Goal: Navigation & Orientation: Find specific page/section

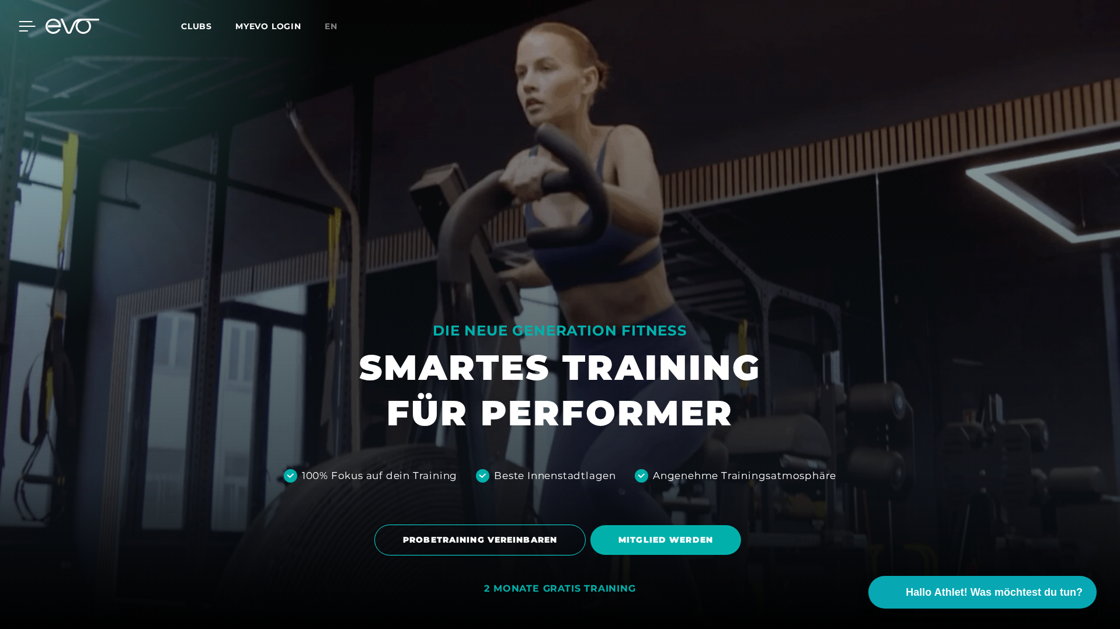
click at [30, 27] on icon at bounding box center [27, 26] width 17 height 11
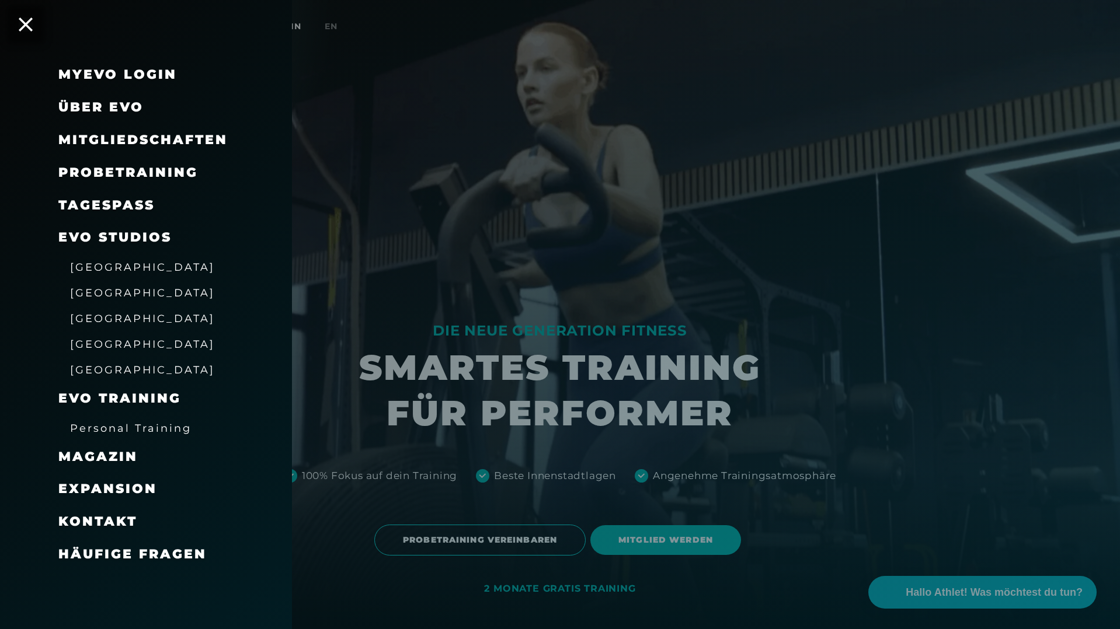
click at [108, 320] on span "[GEOGRAPHIC_DATA]" at bounding box center [142, 318] width 145 height 12
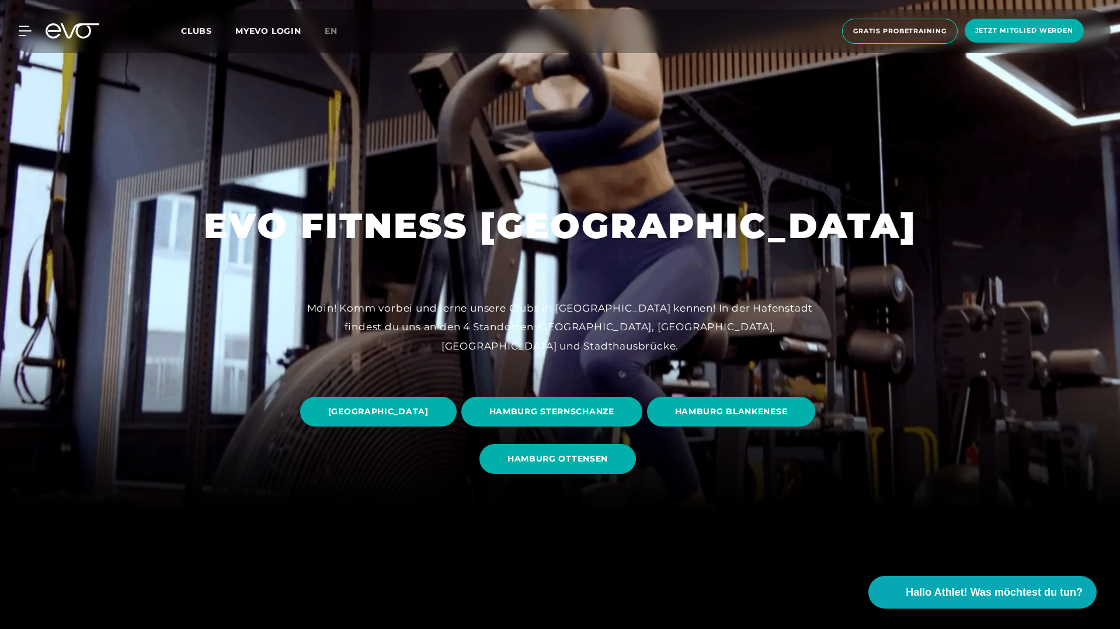
scroll to position [367, 0]
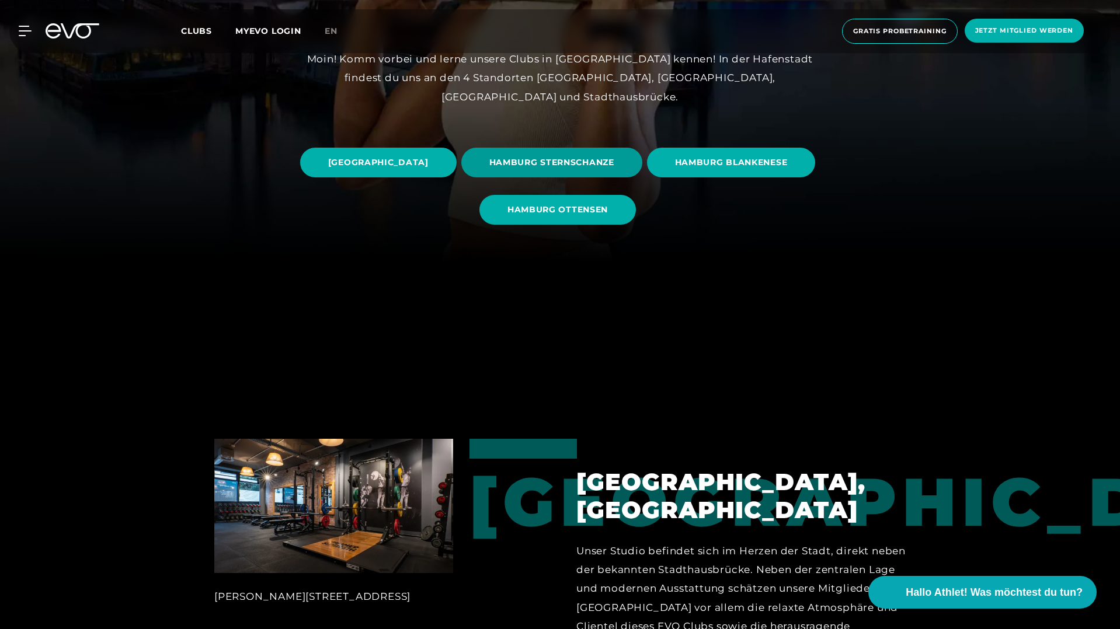
click at [614, 161] on span "HAMBURG STERNSCHANZE" at bounding box center [551, 162] width 125 height 12
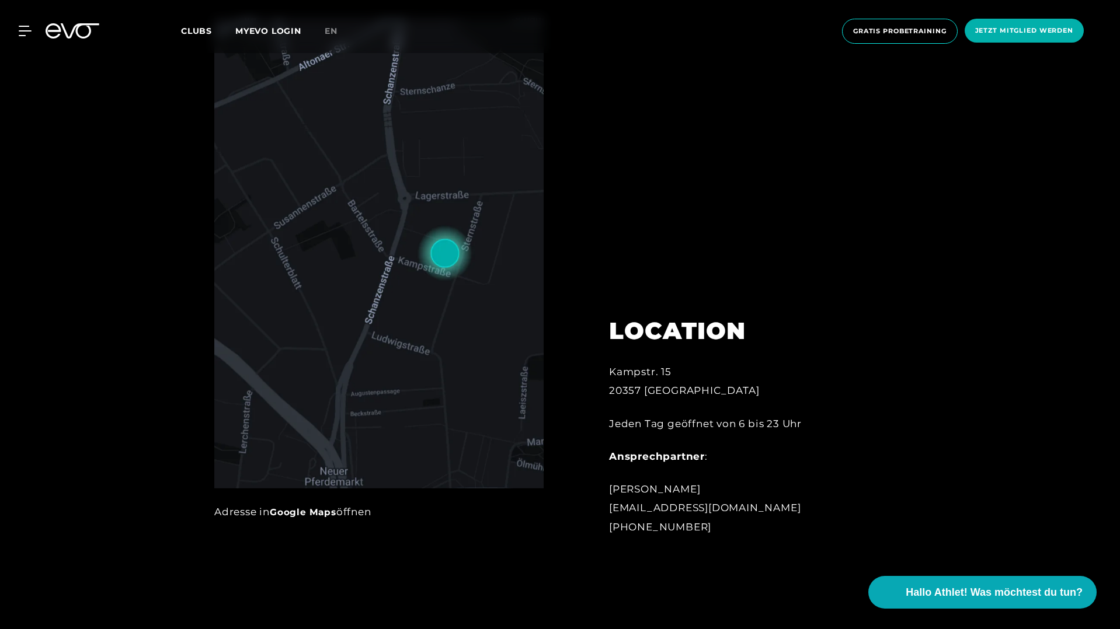
scroll to position [766, 0]
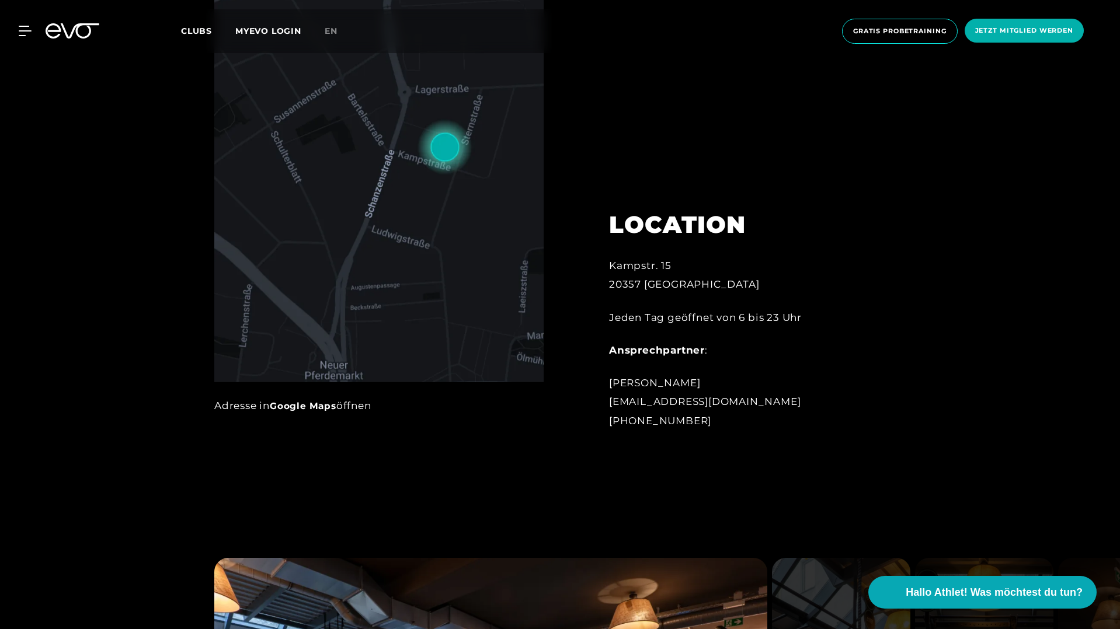
click at [691, 317] on div "Jeden Tag geöffnet von 6 bis 23 Uhr" at bounding box center [737, 317] width 257 height 19
drag, startPoint x: 608, startPoint y: 263, endPoint x: 715, endPoint y: 266, distance: 106.9
click at [715, 266] on div "Kampstr. 15 20357 Hamburg" at bounding box center [737, 275] width 257 height 38
copy div "Kampstr. 15"
click at [619, 285] on div "Kampstr. 15 20357 Hamburg" at bounding box center [737, 275] width 257 height 38
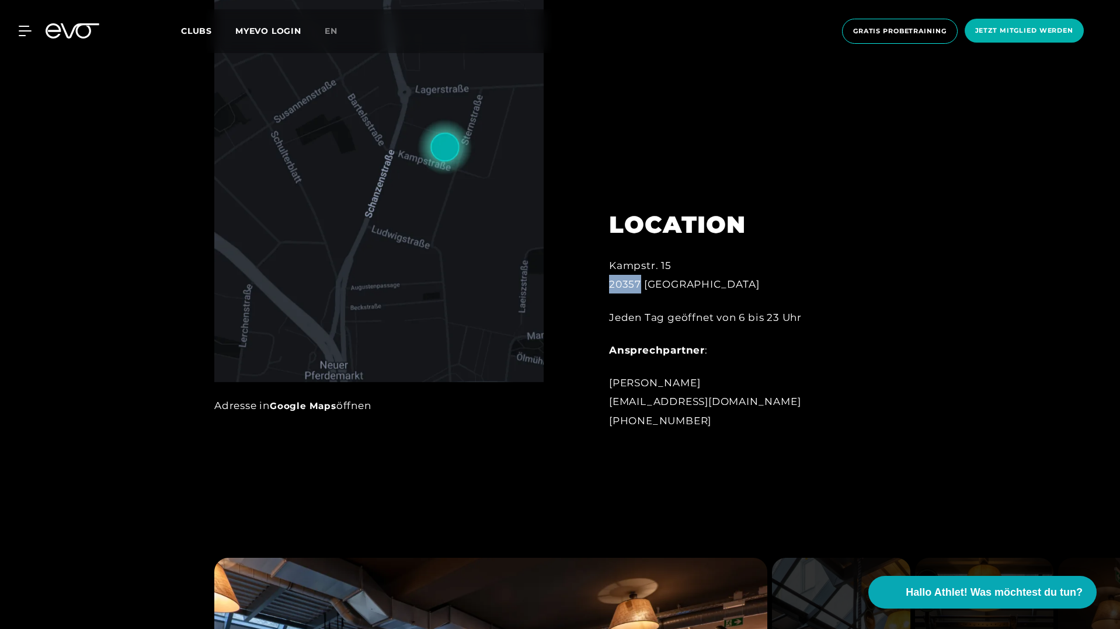
click at [619, 285] on div "Kampstr. 15 20357 Hamburg" at bounding box center [737, 275] width 257 height 38
copy div "20357"
click at [23, 22] on div "MyEVO Login Über EVO Mitgliedschaften Probetraining TAGESPASS EVO Studios Düsse…" at bounding box center [559, 31] width 1115 height 44
click at [22, 33] on icon at bounding box center [27, 31] width 17 height 11
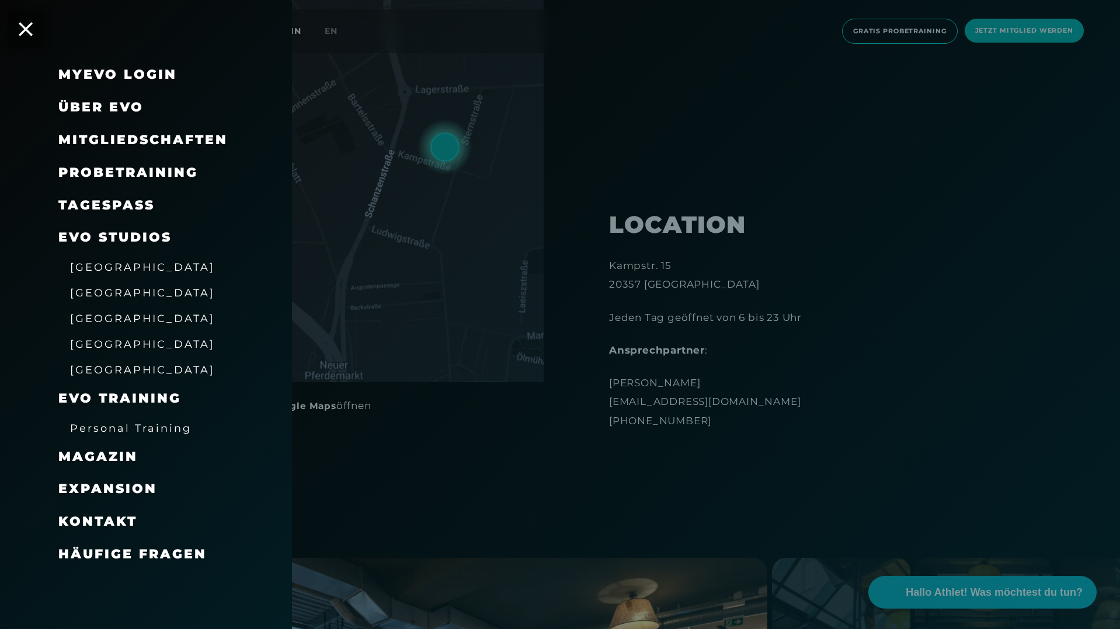
click at [101, 344] on span "[GEOGRAPHIC_DATA]" at bounding box center [142, 344] width 145 height 12
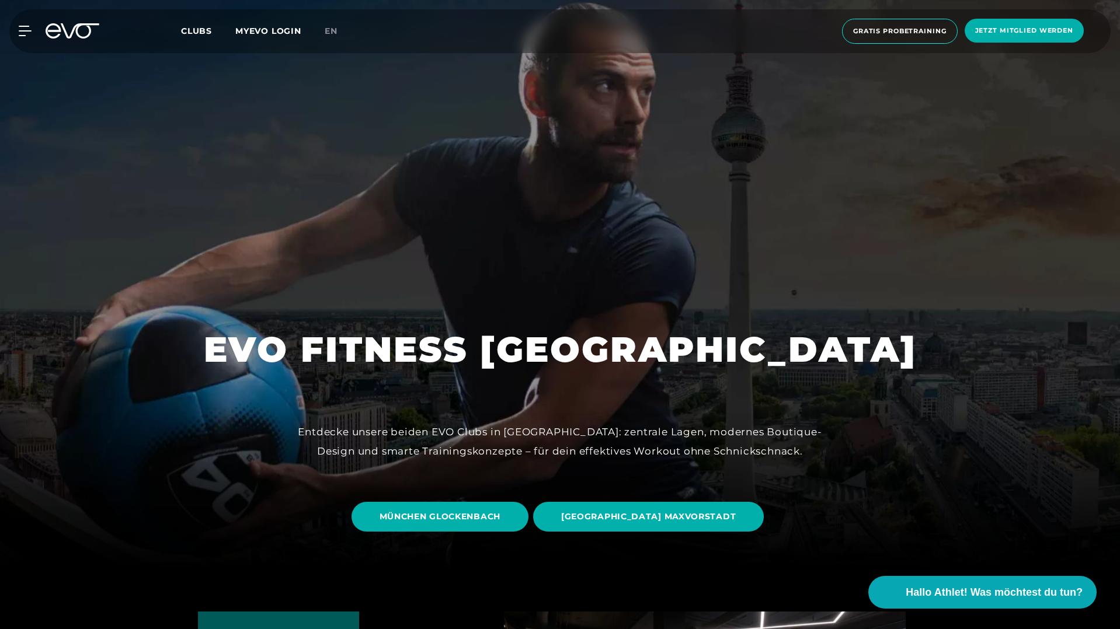
scroll to position [72, 0]
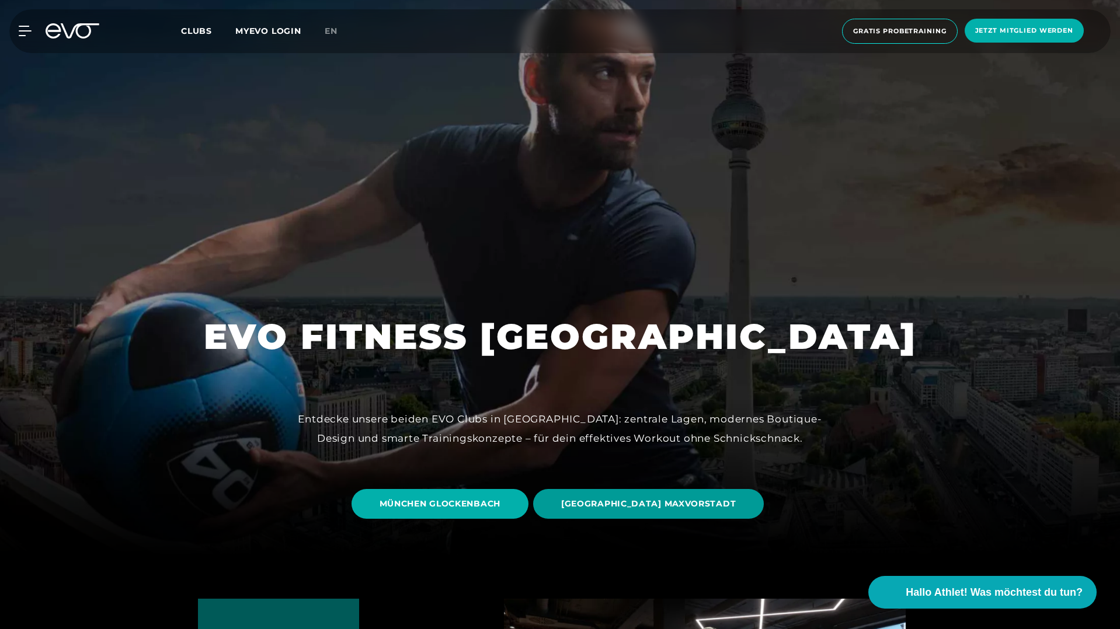
click at [618, 504] on span "MÜNCHEN MAXVORSTADT" at bounding box center [648, 504] width 175 height 12
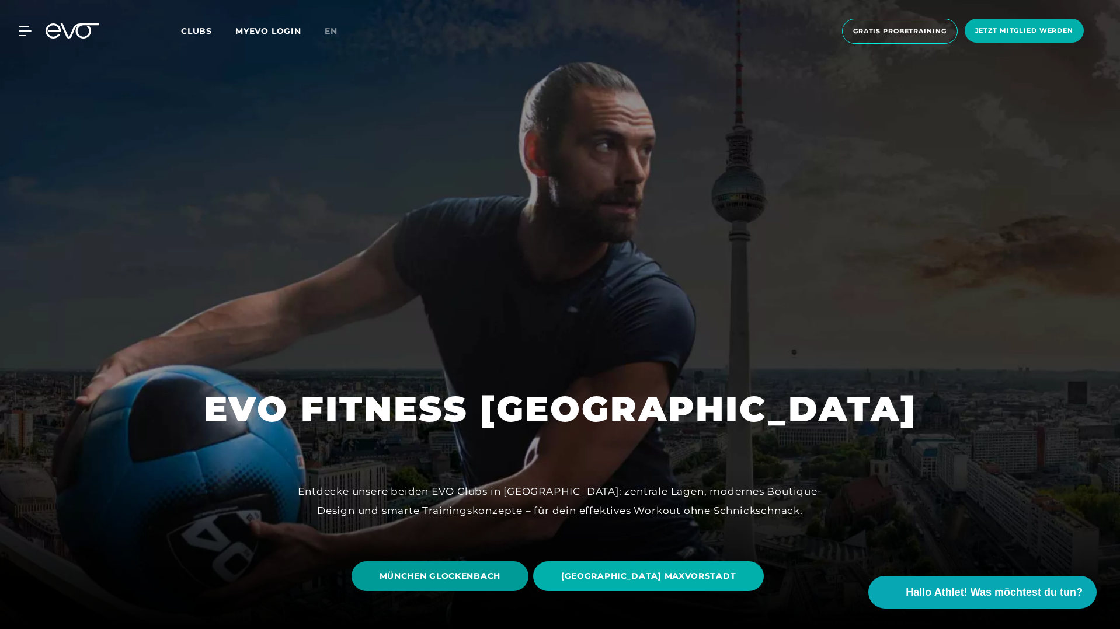
click at [476, 580] on span "MÜNCHEN GLOCKENBACH" at bounding box center [439, 576] width 121 height 12
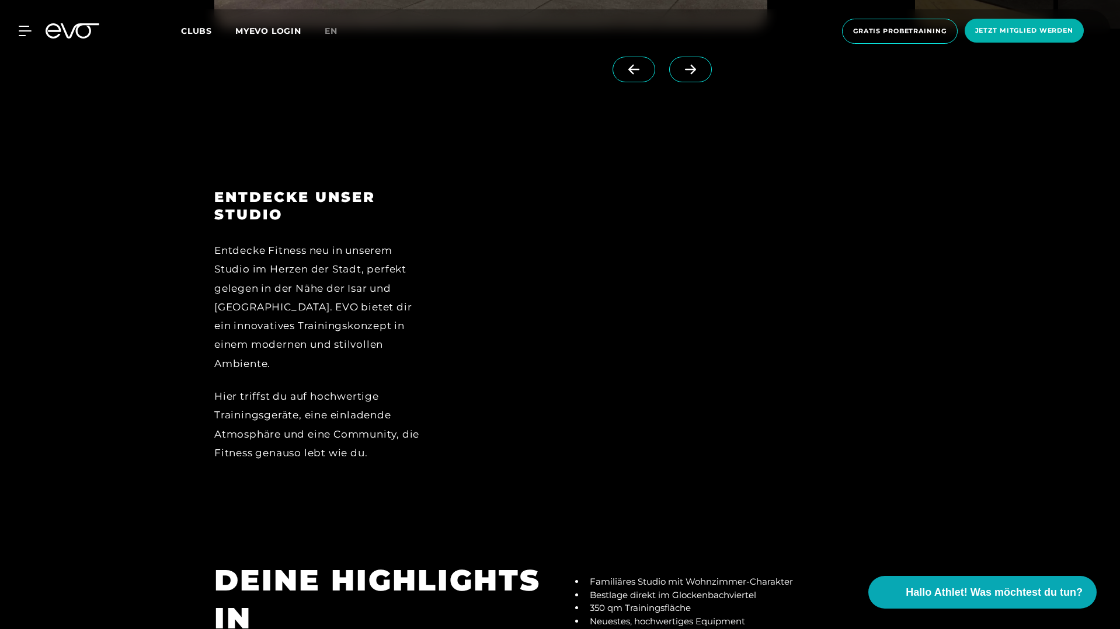
scroll to position [1551, 0]
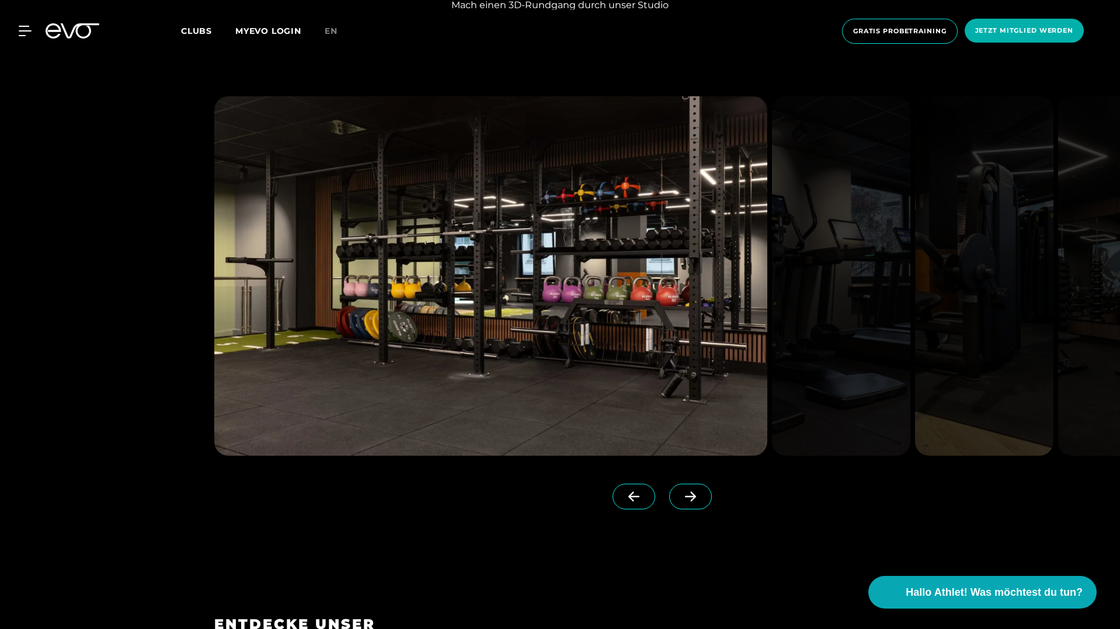
click at [69, 23] on icon at bounding box center [73, 30] width 54 height 15
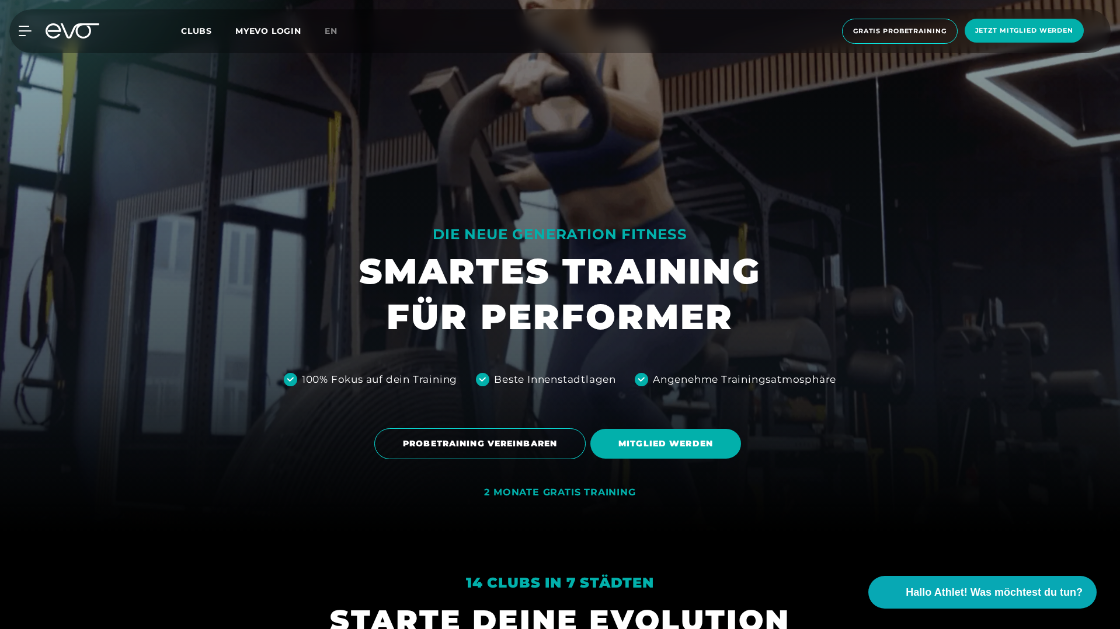
scroll to position [218, 0]
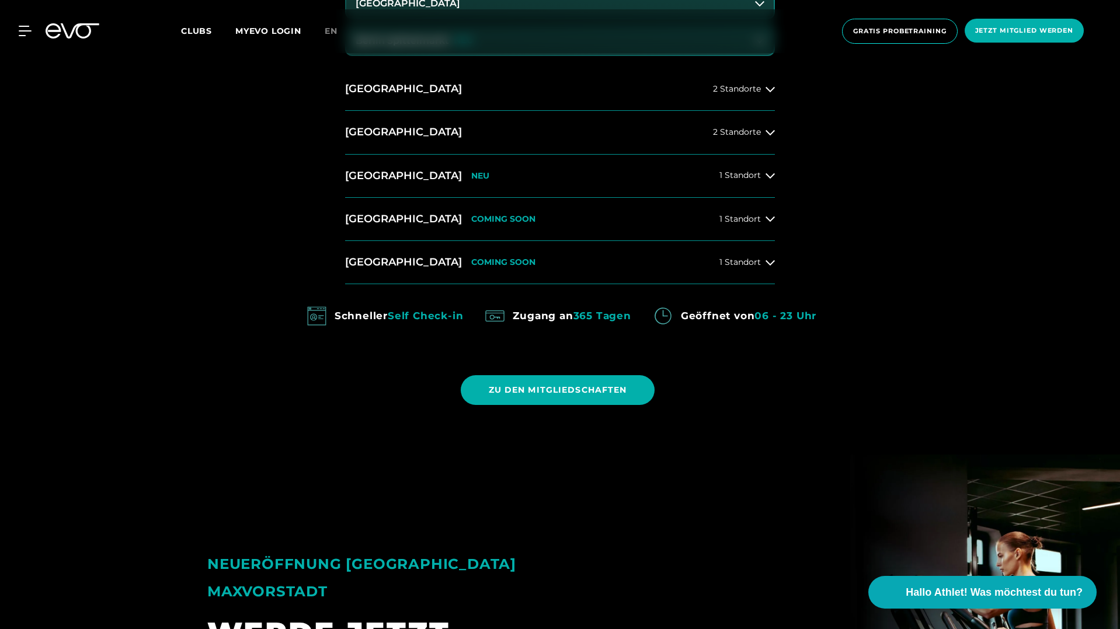
scroll to position [650, 0]
